Goal: Find specific page/section: Find specific page/section

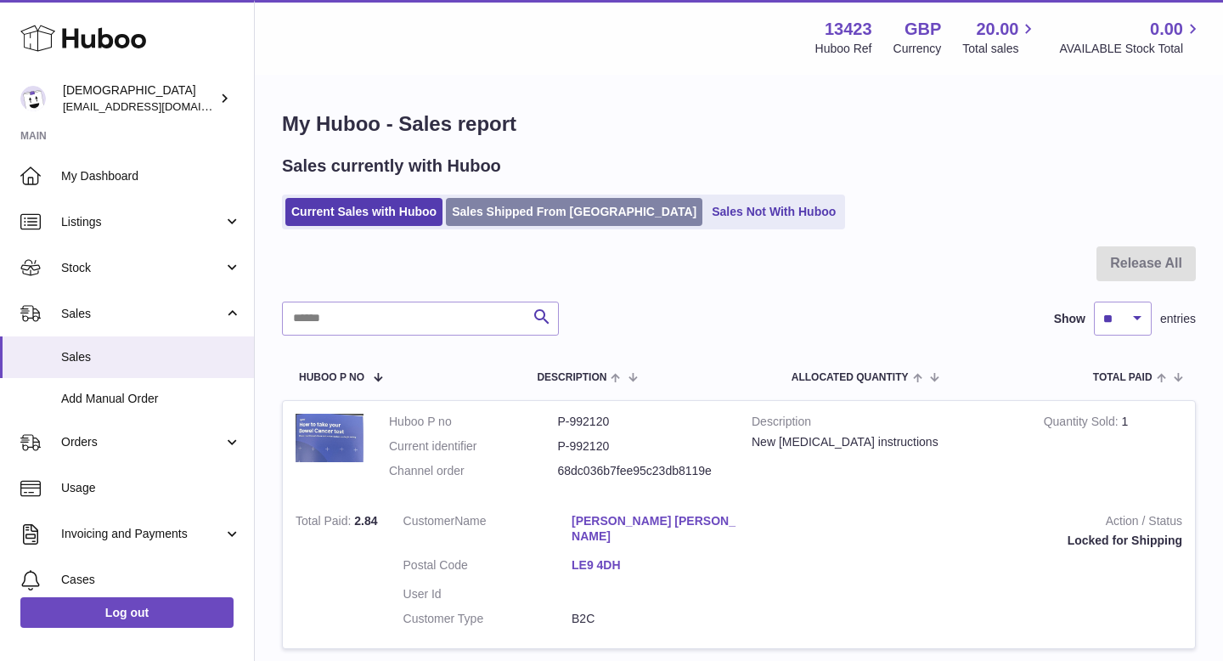
click at [502, 217] on link "Sales Shipped From Huboo" at bounding box center [574, 212] width 256 height 28
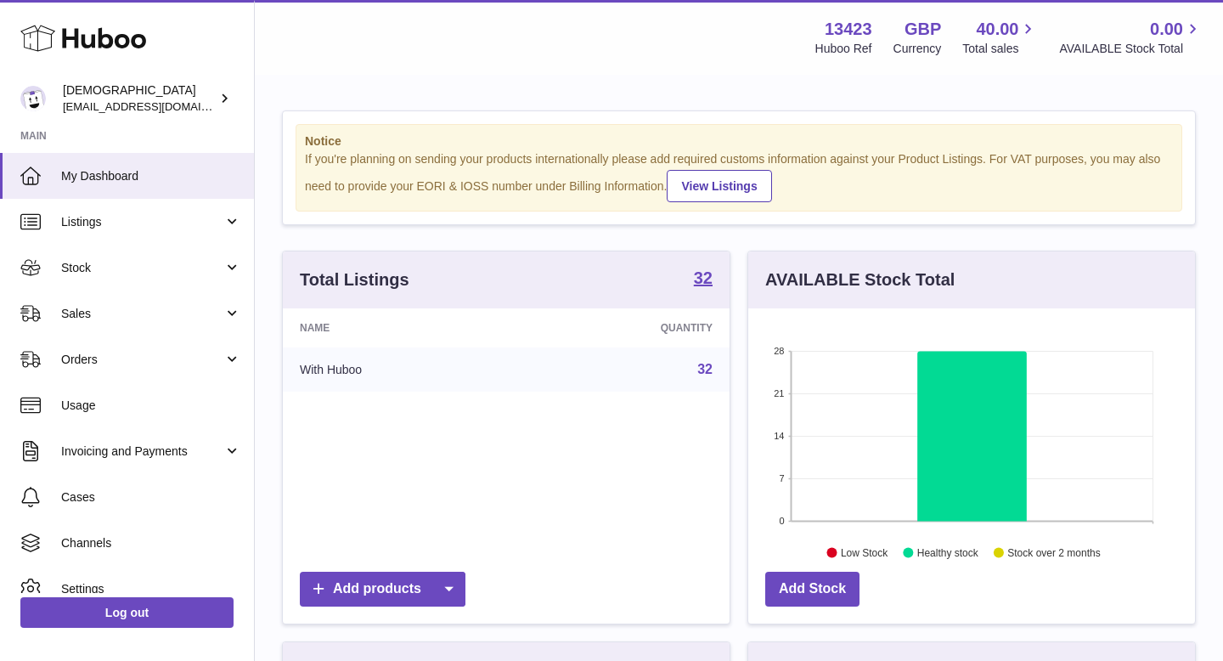
scroll to position [265, 447]
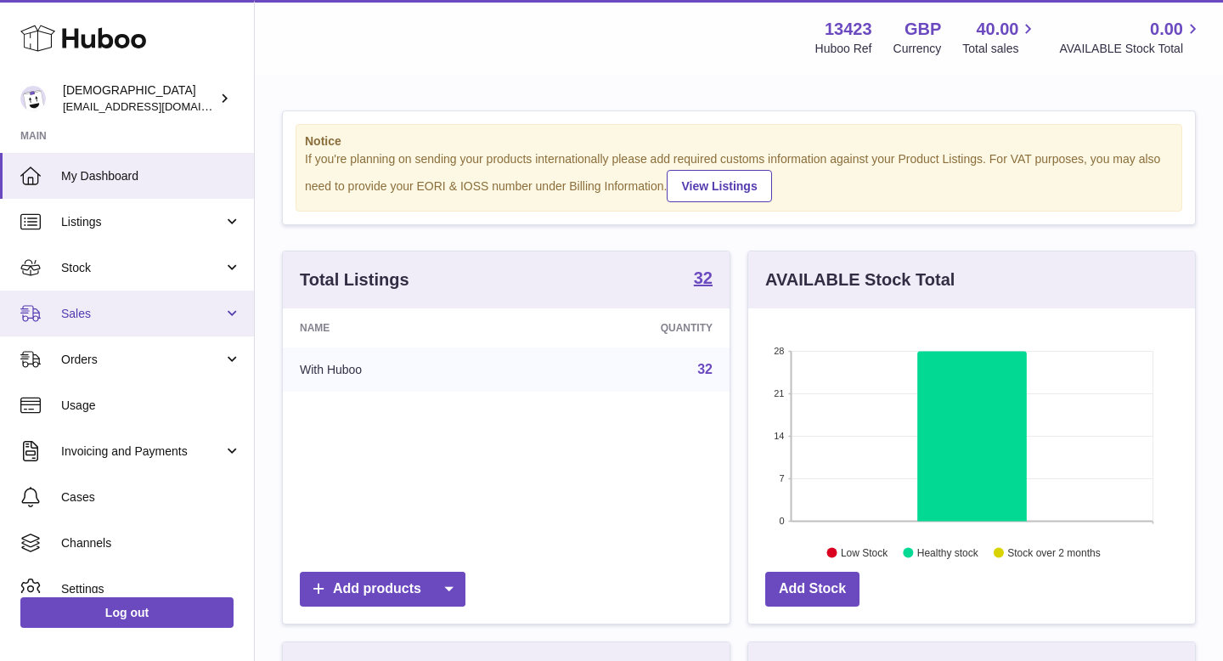
click at [123, 317] on span "Sales" at bounding box center [142, 314] width 162 height 16
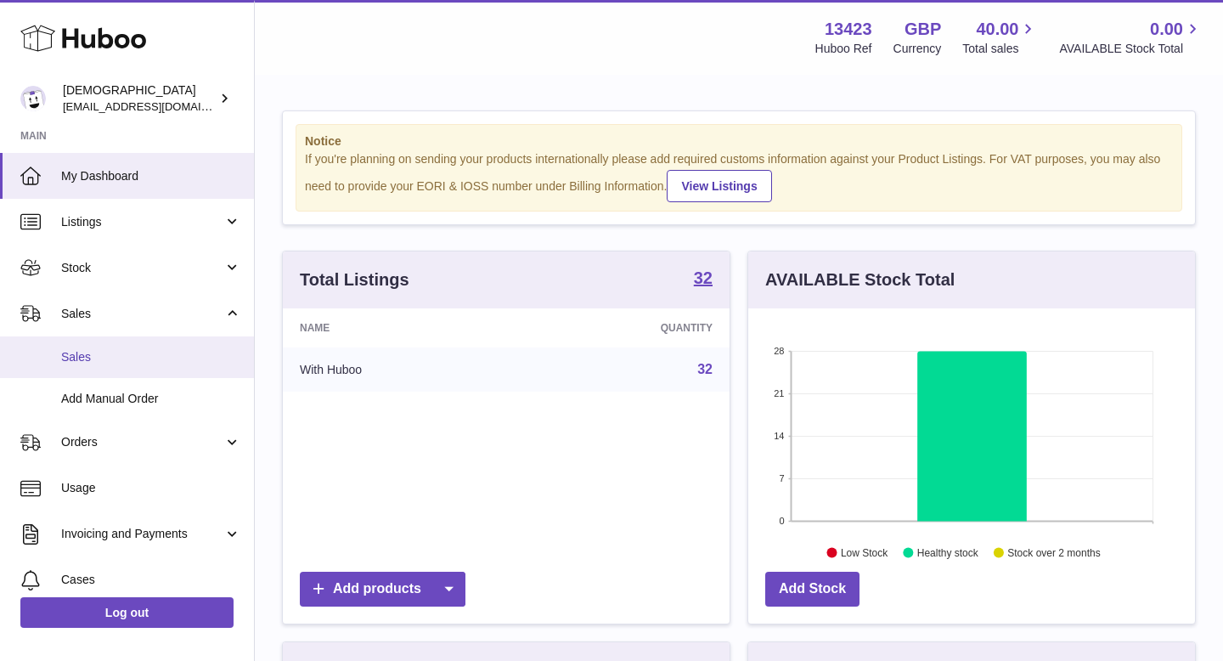
click at [118, 357] on span "Sales" at bounding box center [151, 357] width 180 height 16
